Goal: Navigation & Orientation: Find specific page/section

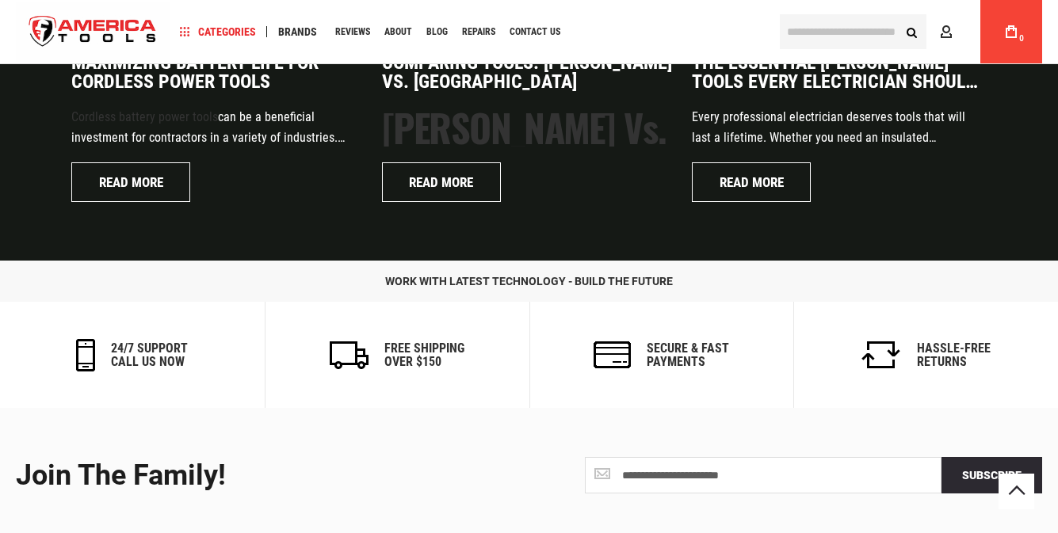
scroll to position [3975, 0]
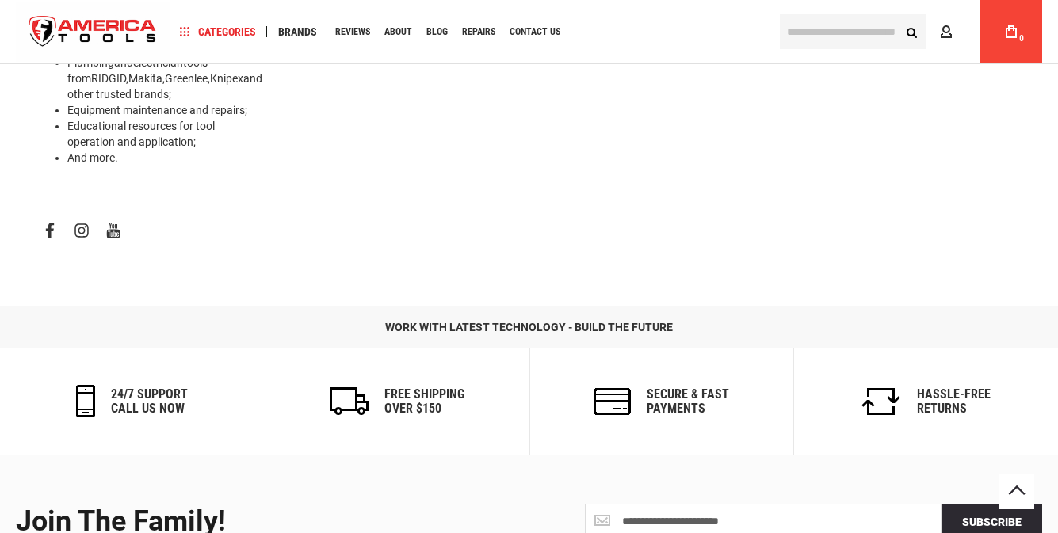
scroll to position [1022, 0]
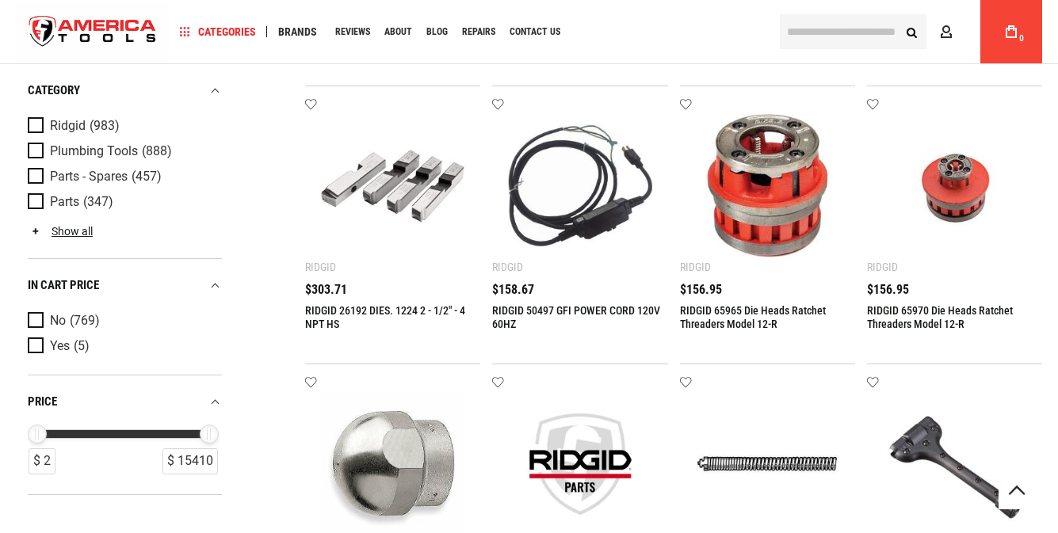
scroll to position [2091, 0]
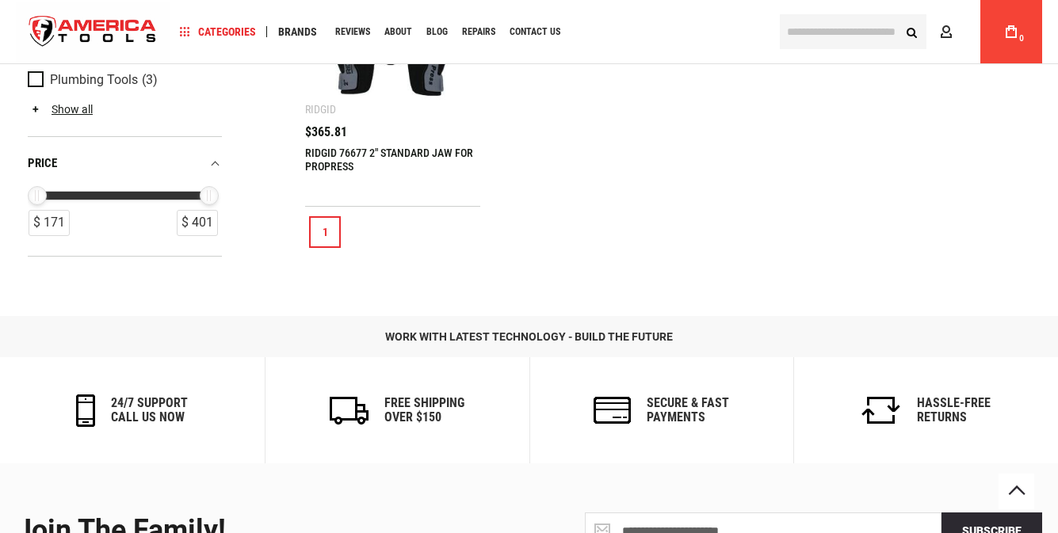
scroll to position [1098, 0]
